Goal: Transaction & Acquisition: Purchase product/service

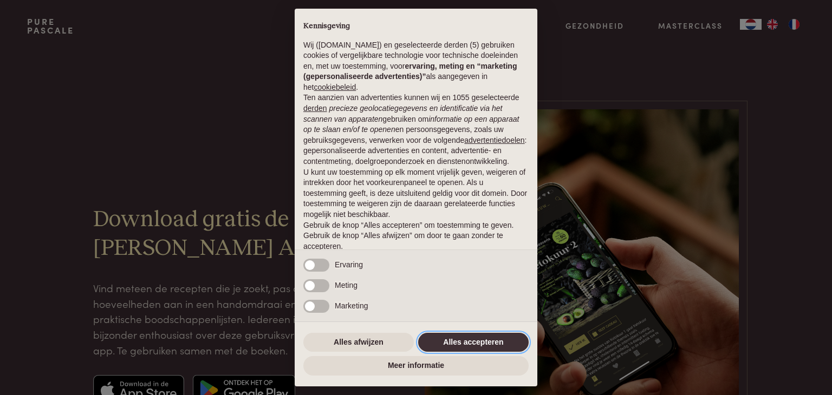
click at [483, 344] on button "Alles accepteren" at bounding box center [473, 342] width 110 height 19
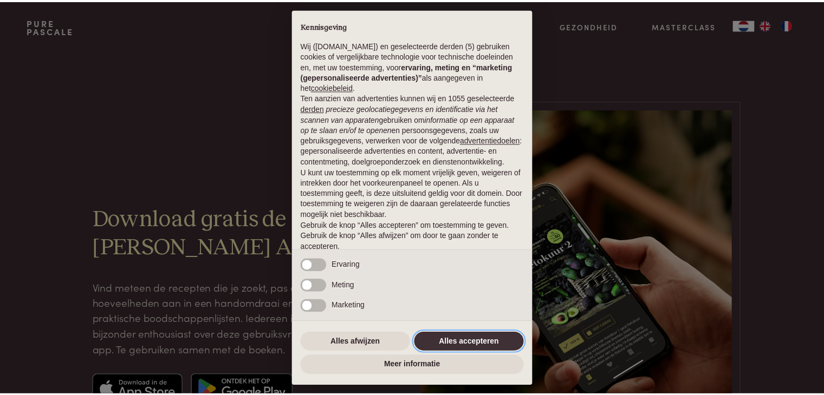
scroll to position [40, 0]
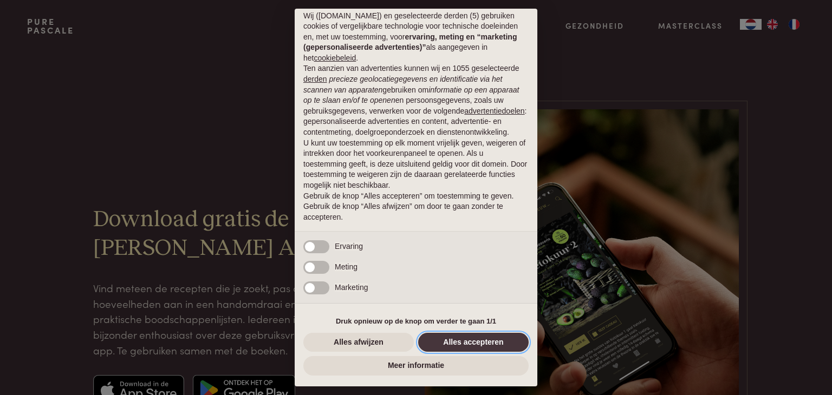
click at [472, 343] on button "Alles accepteren" at bounding box center [473, 342] width 110 height 19
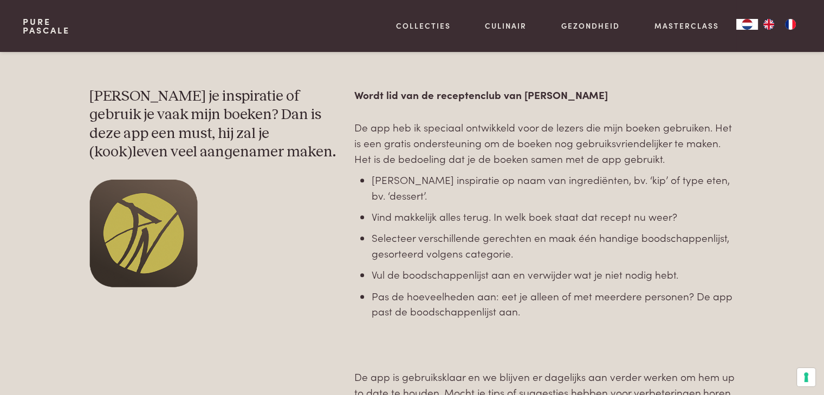
scroll to position [565, 0]
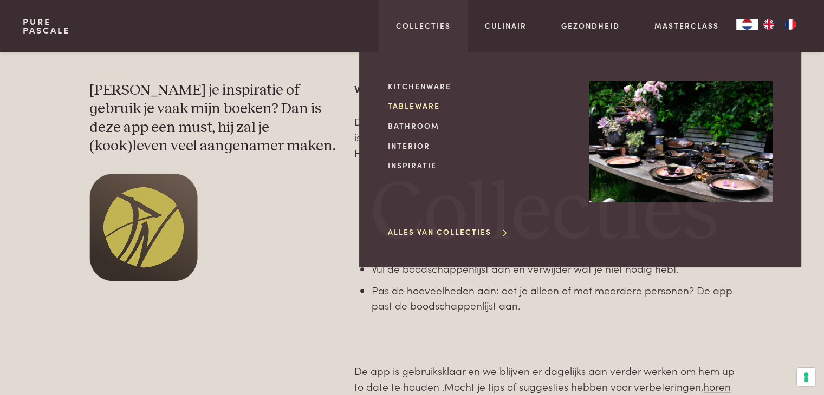
click at [410, 104] on link "Tableware" at bounding box center [480, 105] width 184 height 11
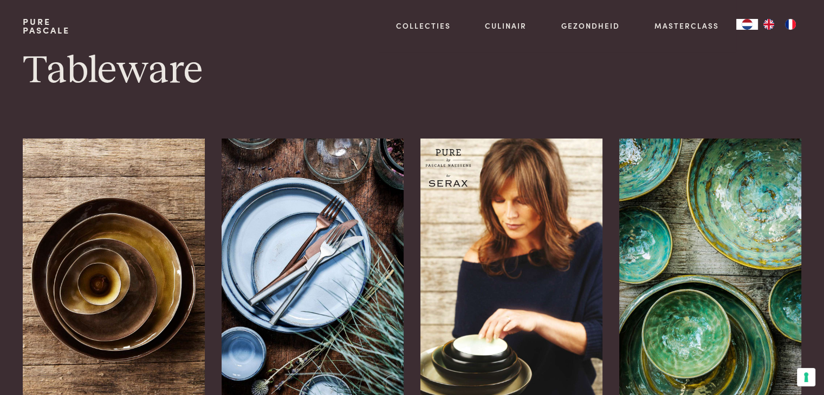
scroll to position [4, 0]
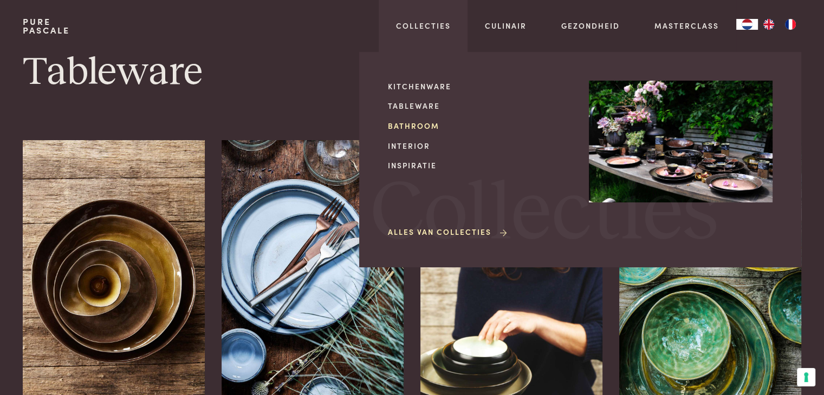
click at [420, 123] on link "Bathroom" at bounding box center [480, 125] width 184 height 11
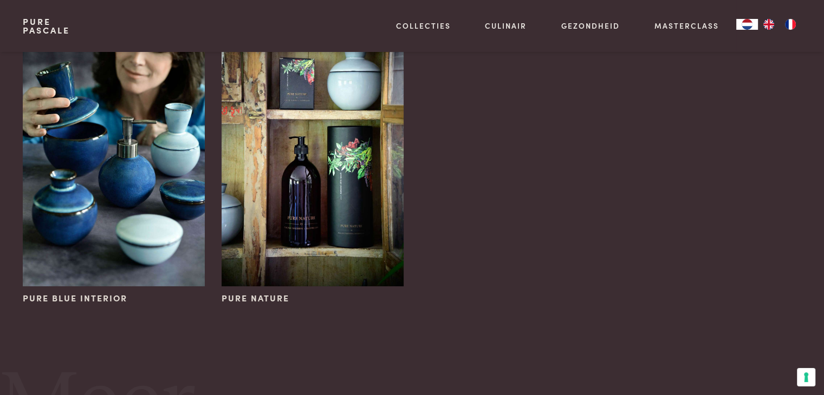
scroll to position [131, 0]
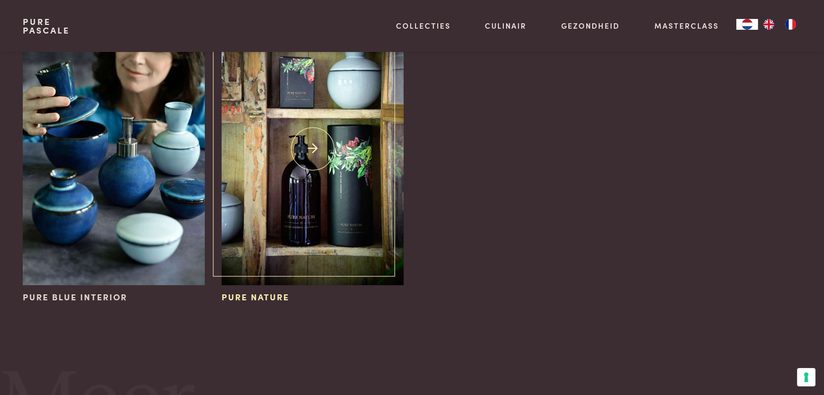
click at [333, 206] on img at bounding box center [311, 149] width 181 height 272
